Goal: Information Seeking & Learning: Compare options

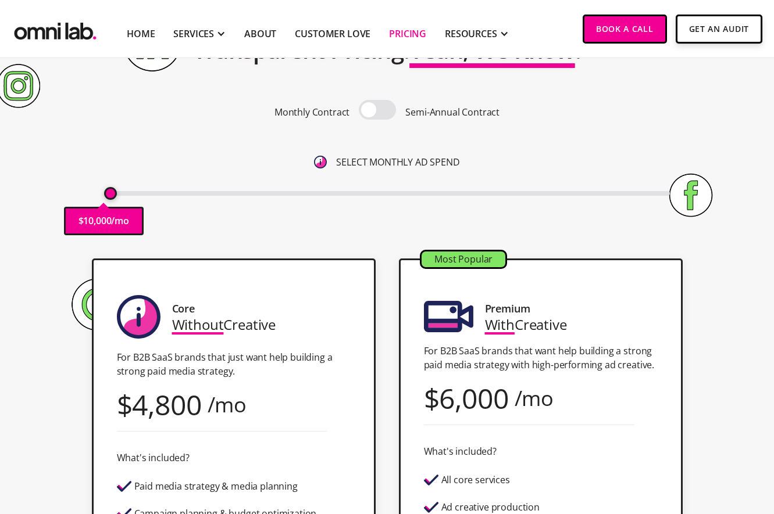
click at [381, 108] on span at bounding box center [377, 110] width 37 height 20
click at [377, 111] on input "checkbox" at bounding box center [377, 111] width 0 height 0
click at [381, 108] on span at bounding box center [377, 110] width 37 height 20
click at [377, 111] on input "checkbox" at bounding box center [377, 111] width 0 height 0
click at [381, 108] on span at bounding box center [377, 110] width 37 height 20
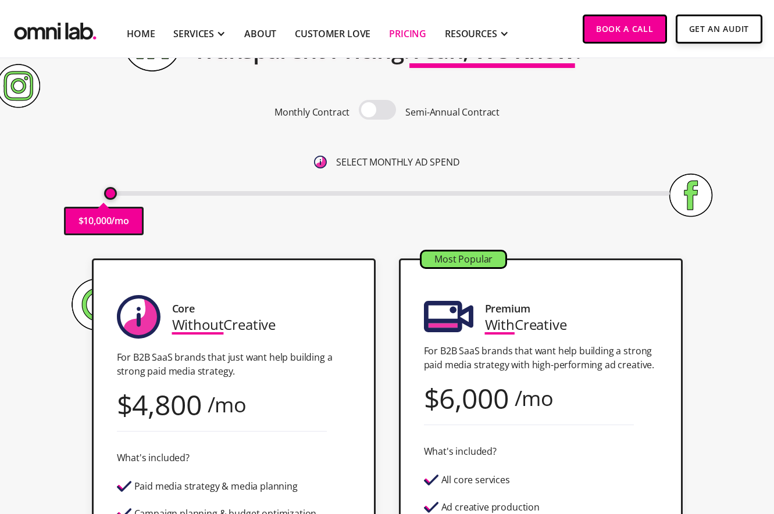
click at [377, 111] on input "checkbox" at bounding box center [377, 111] width 0 height 0
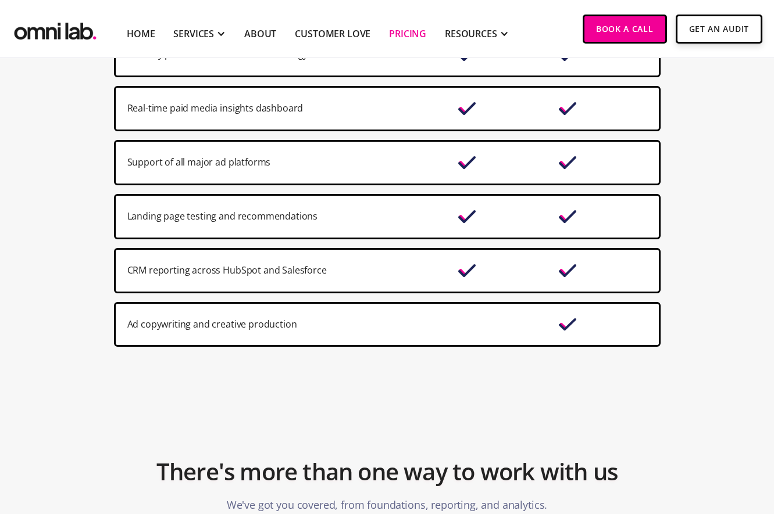
scroll to position [1030, 0]
